Goal: Information Seeking & Learning: Check status

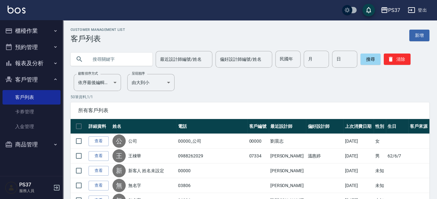
click at [28, 63] on button "報表及分析" at bounding box center [32, 63] width 58 height 16
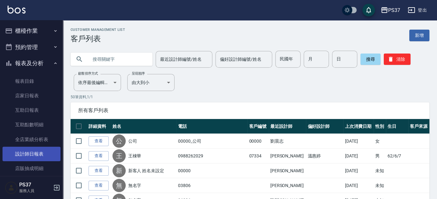
click at [35, 150] on link "設計師日報表" at bounding box center [32, 154] width 58 height 14
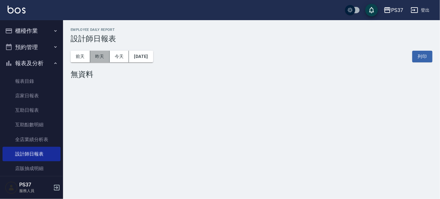
click at [97, 56] on button "昨天" at bounding box center [100, 57] width 20 height 12
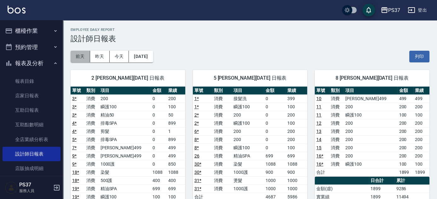
click at [78, 55] on button "前天" at bounding box center [81, 57] width 20 height 12
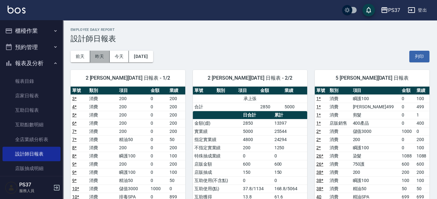
click at [101, 52] on button "昨天" at bounding box center [100, 57] width 20 height 12
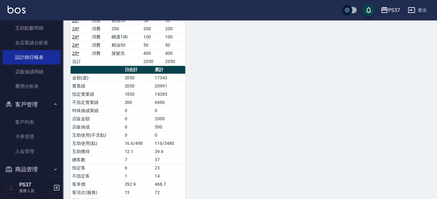
scroll to position [106, 0]
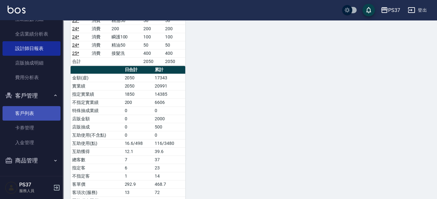
click at [30, 109] on link "客戶列表" at bounding box center [32, 113] width 58 height 14
